Goal: Find specific page/section: Find specific page/section

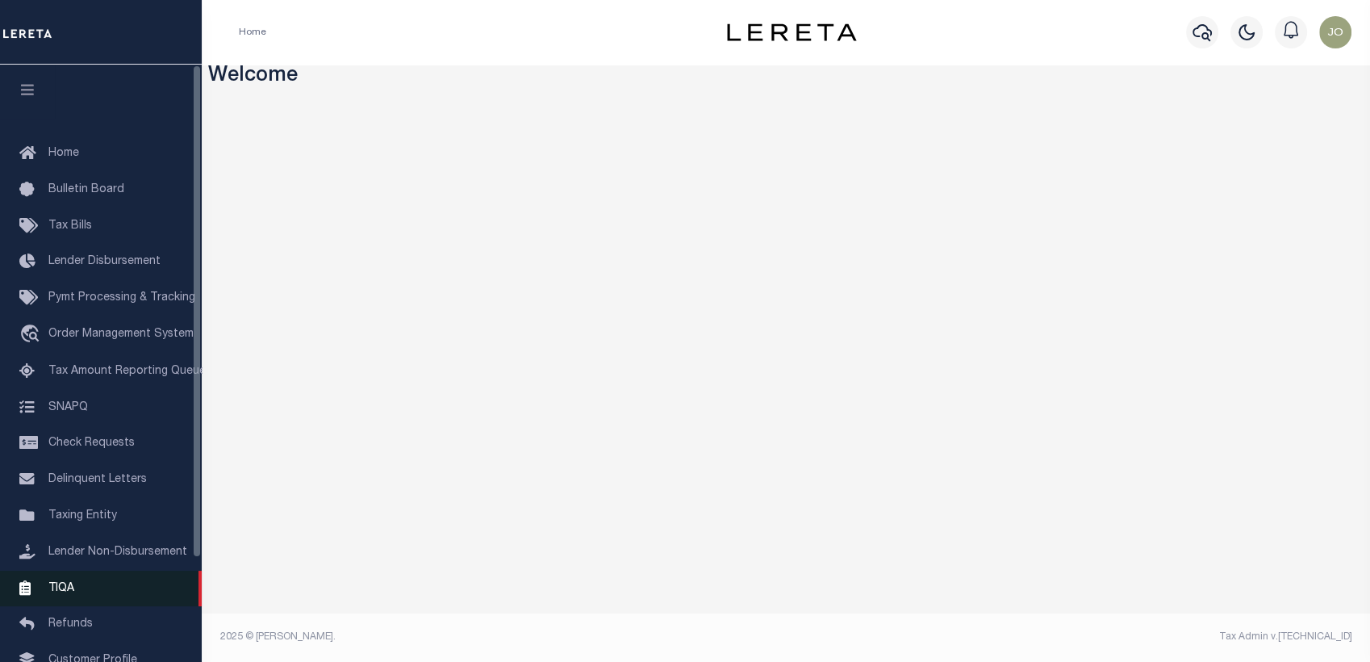
click at [94, 596] on link "TIQA" at bounding box center [101, 589] width 202 height 36
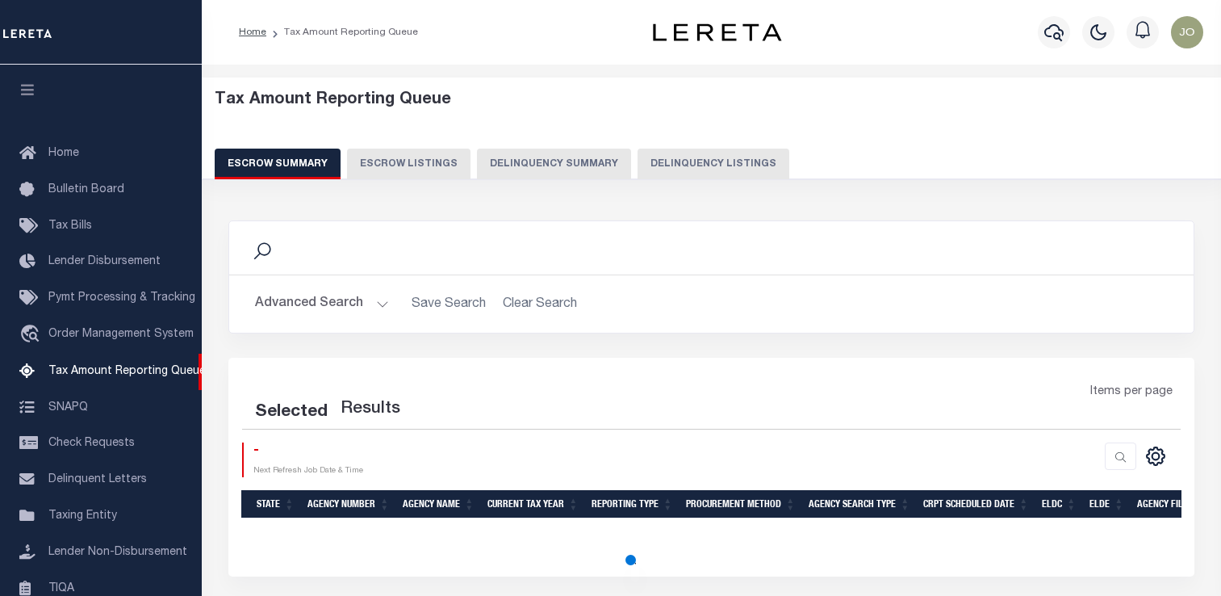
select select "100"
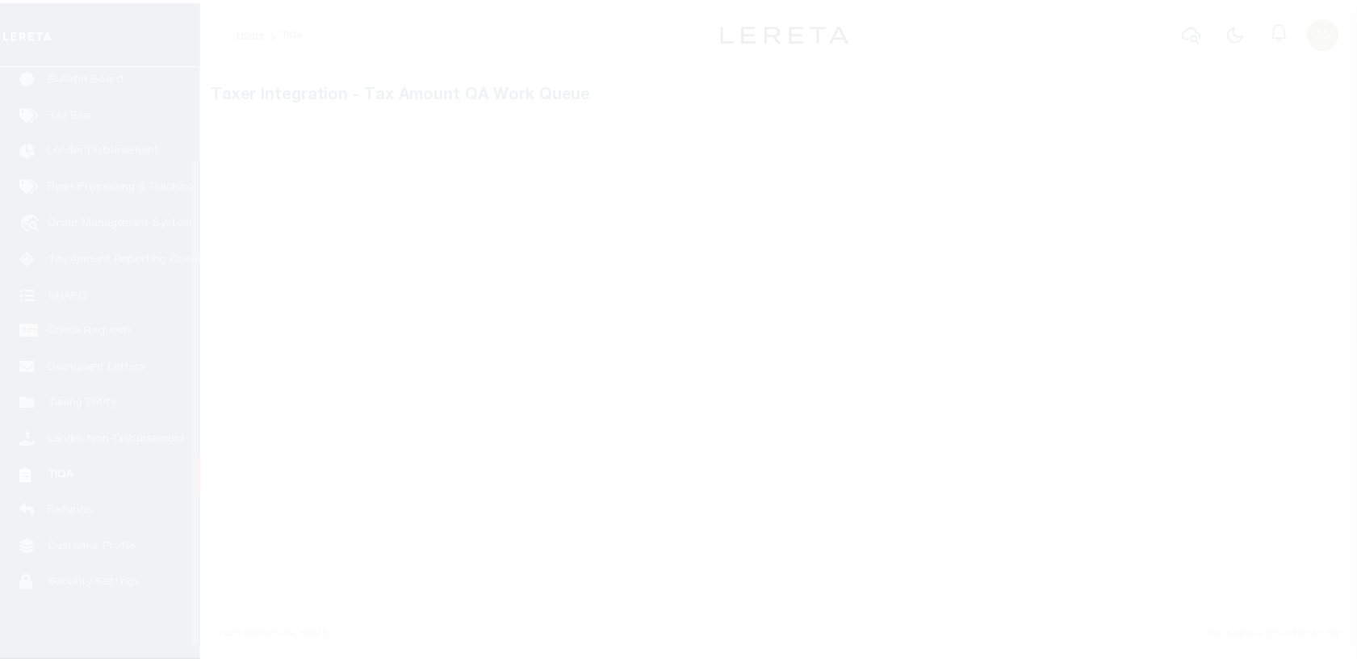
scroll to position [125, 0]
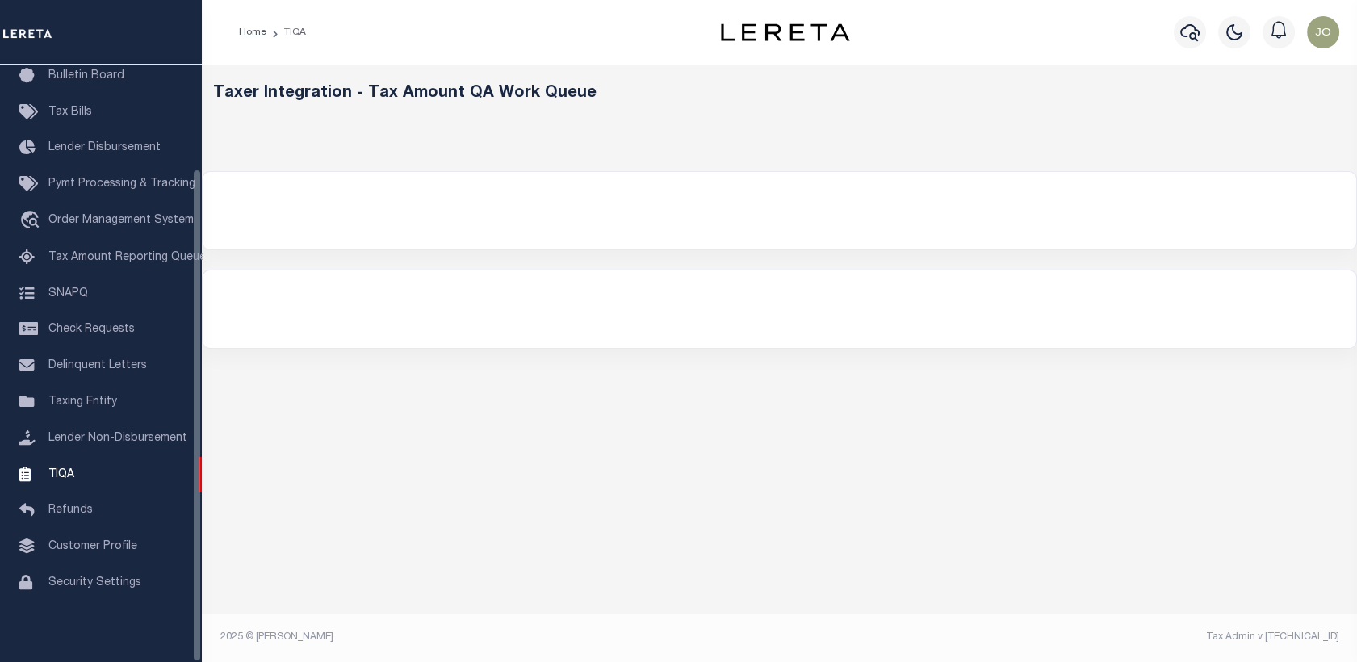
select select "200"
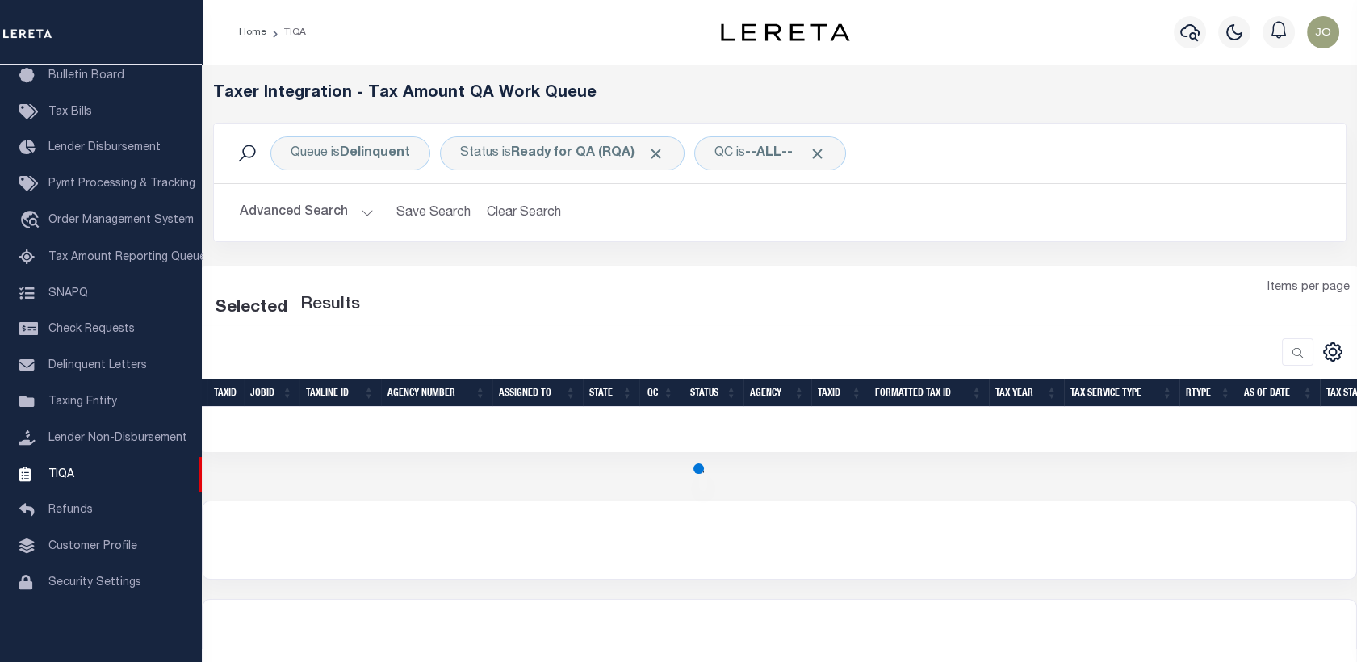
select select "200"
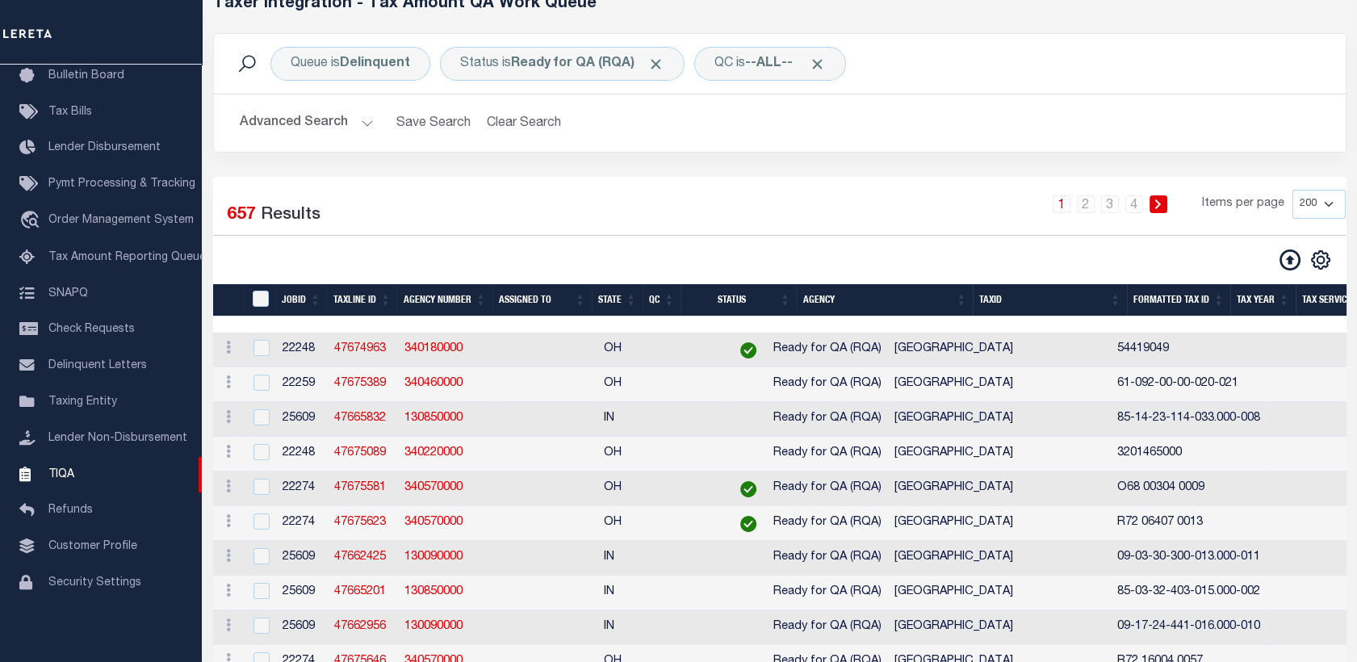
scroll to position [0, 0]
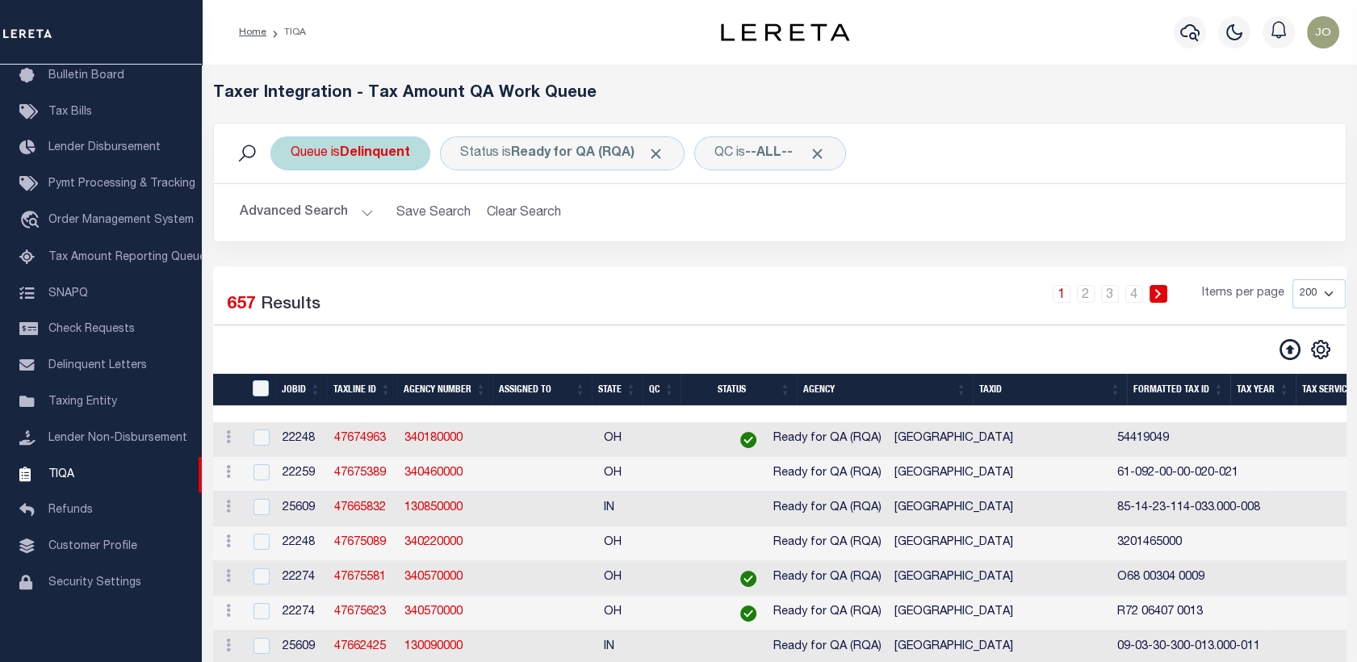
click at [383, 161] on div "Queue is Delinquent" at bounding box center [350, 153] width 160 height 34
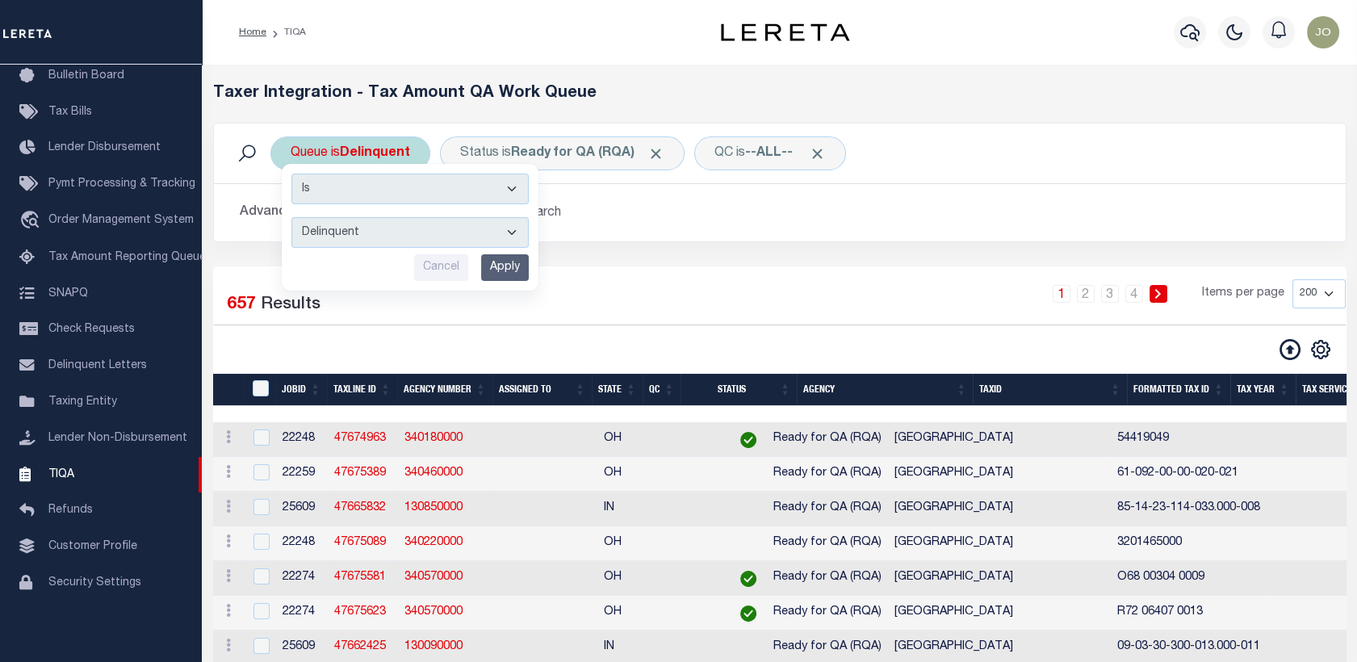
click at [361, 223] on select "--ALL-- Delinquent Escrow" at bounding box center [409, 232] width 237 height 31
select select "ESC"
click at [291, 217] on select "--ALL-- Delinquent Escrow" at bounding box center [409, 232] width 237 height 31
click at [495, 261] on input "Apply" at bounding box center [505, 267] width 48 height 27
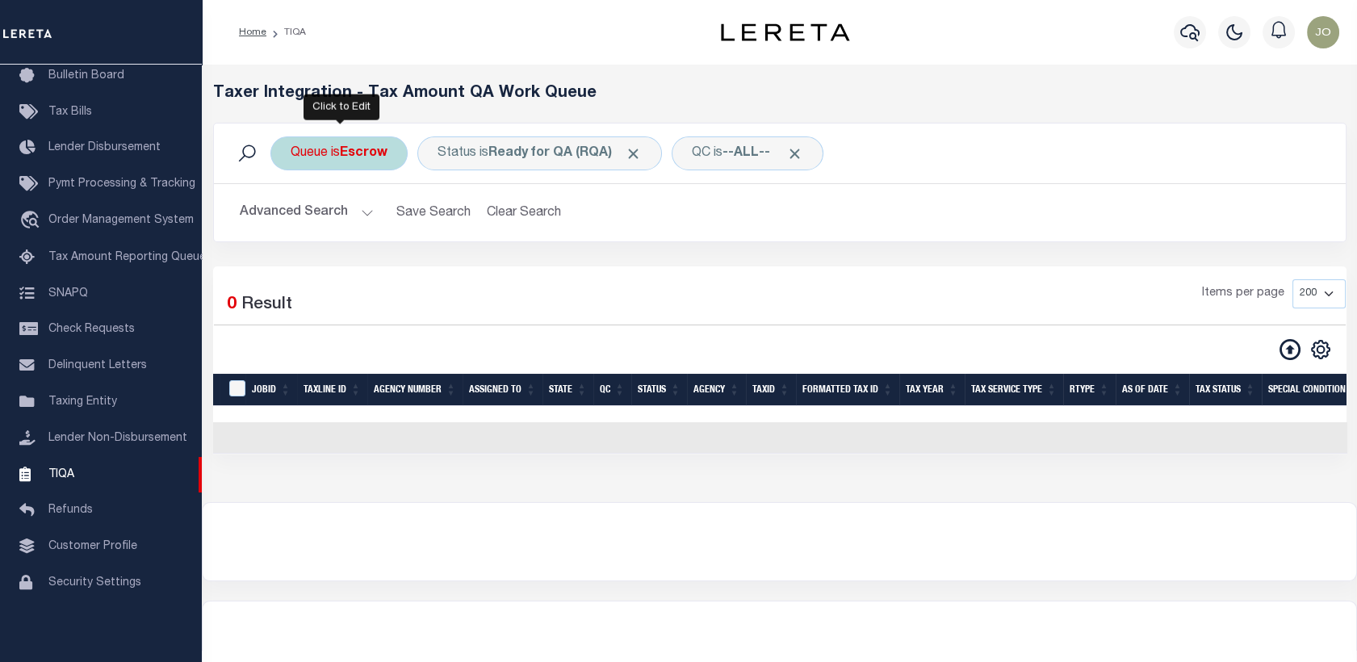
click at [374, 153] on b "Escrow" at bounding box center [364, 153] width 48 height 13
select select "ESC"
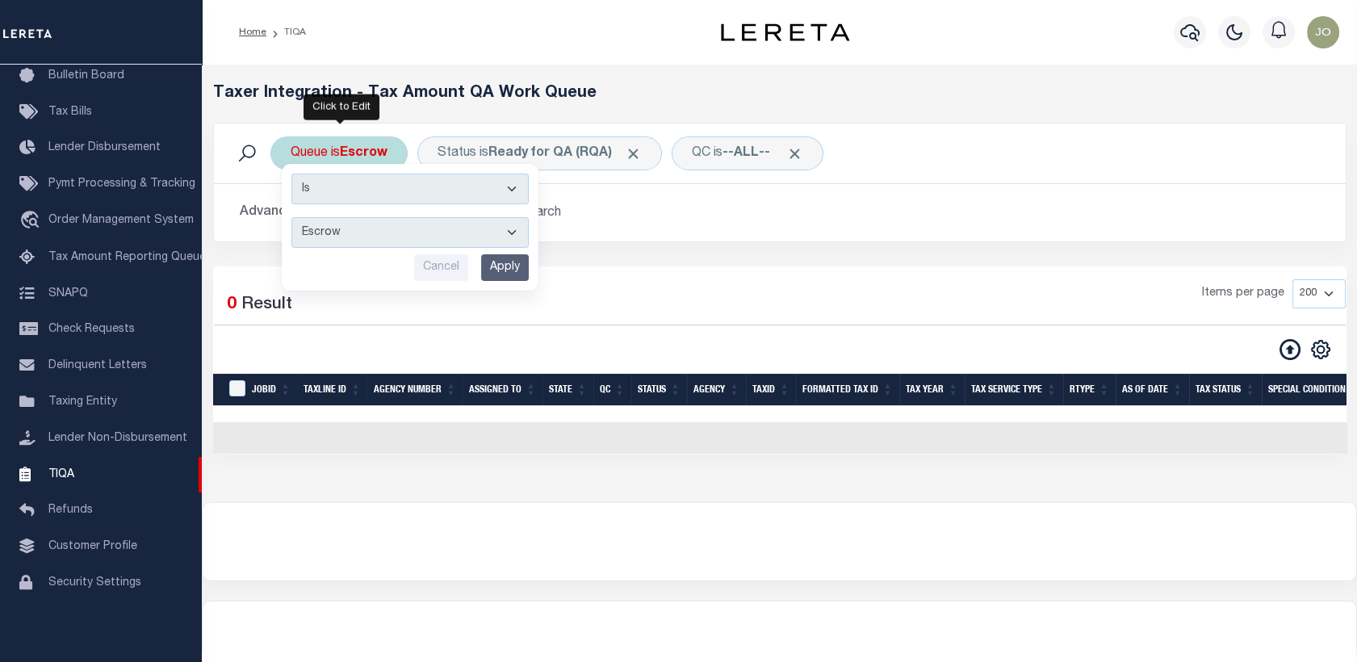
click at [352, 190] on select "Is Contains" at bounding box center [409, 189] width 237 height 31
click at [342, 158] on div "Queue is Escrow Is Contains --ALL-- Delinquent Escrow Cancel Apply" at bounding box center [338, 153] width 137 height 34
select select "ESC"
click at [637, 203] on h2 "Advanced Search Save Search Clear Search TIQATaxLineSearchTable_dynamictable___…" at bounding box center [780, 212] width 1106 height 31
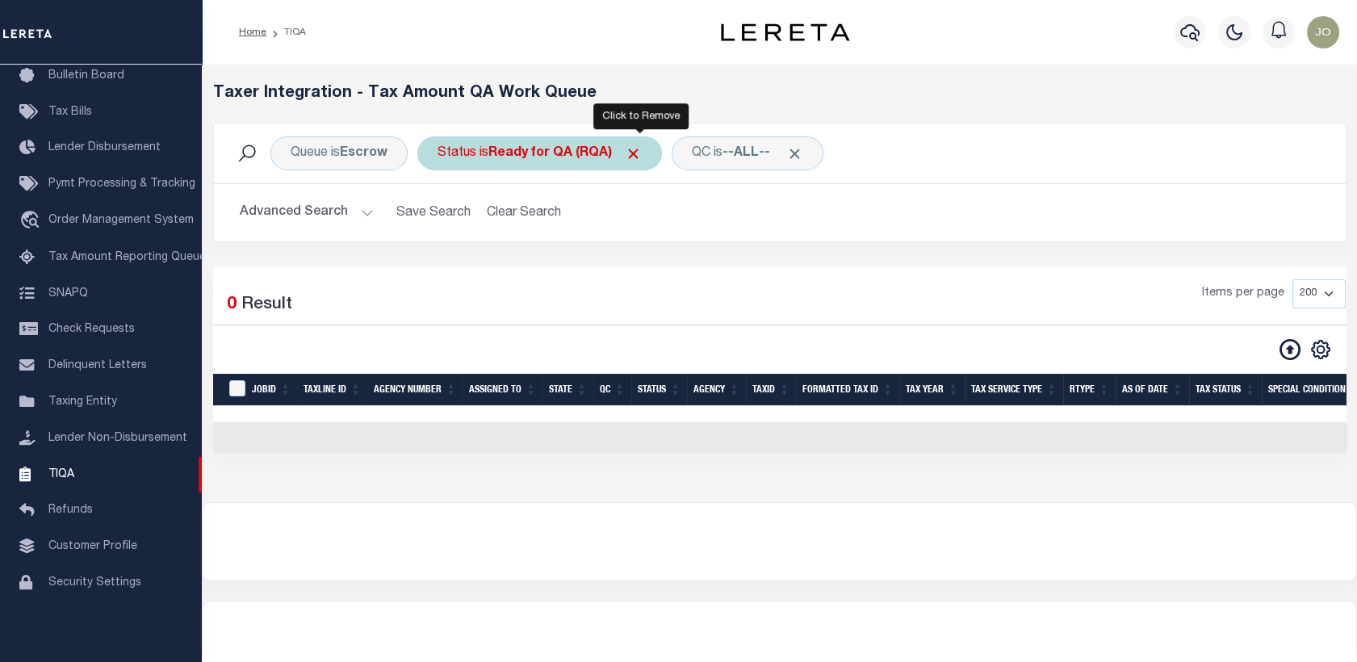
click at [638, 151] on span "Click to Remove" at bounding box center [633, 153] width 17 height 17
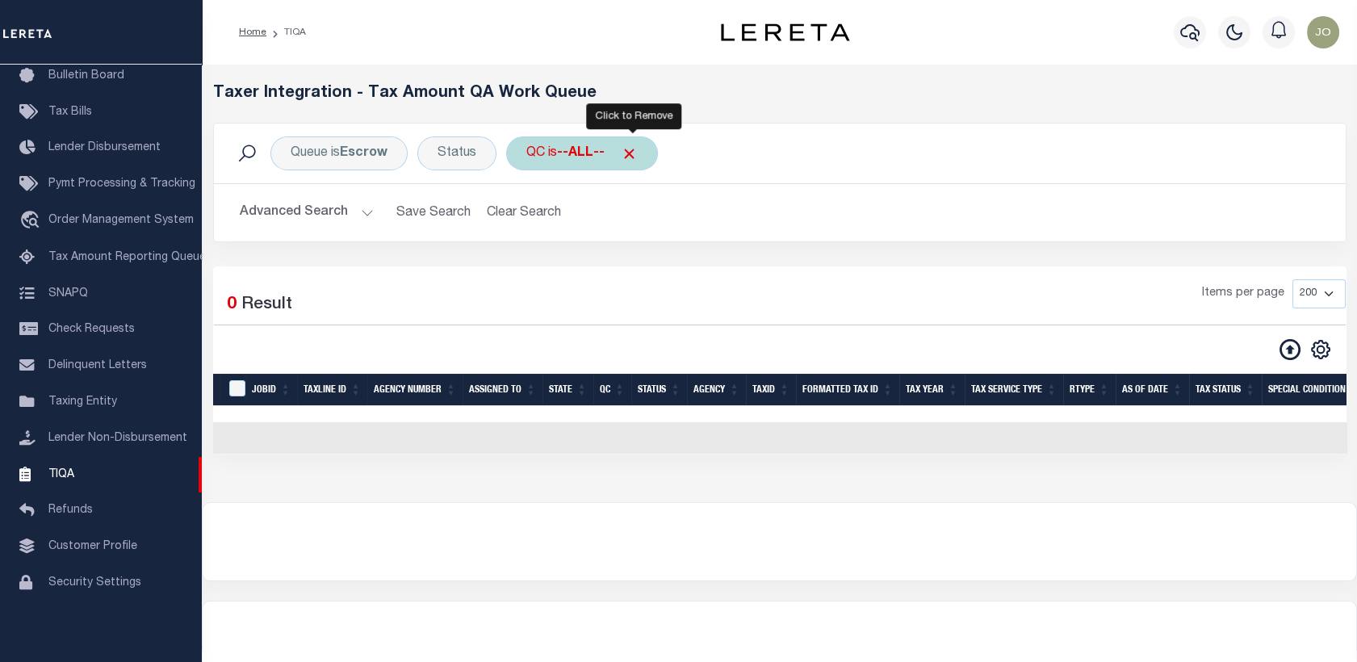
click at [638, 152] on span "Click to Remove" at bounding box center [629, 153] width 17 height 17
